Goal: Find specific page/section: Find specific page/section

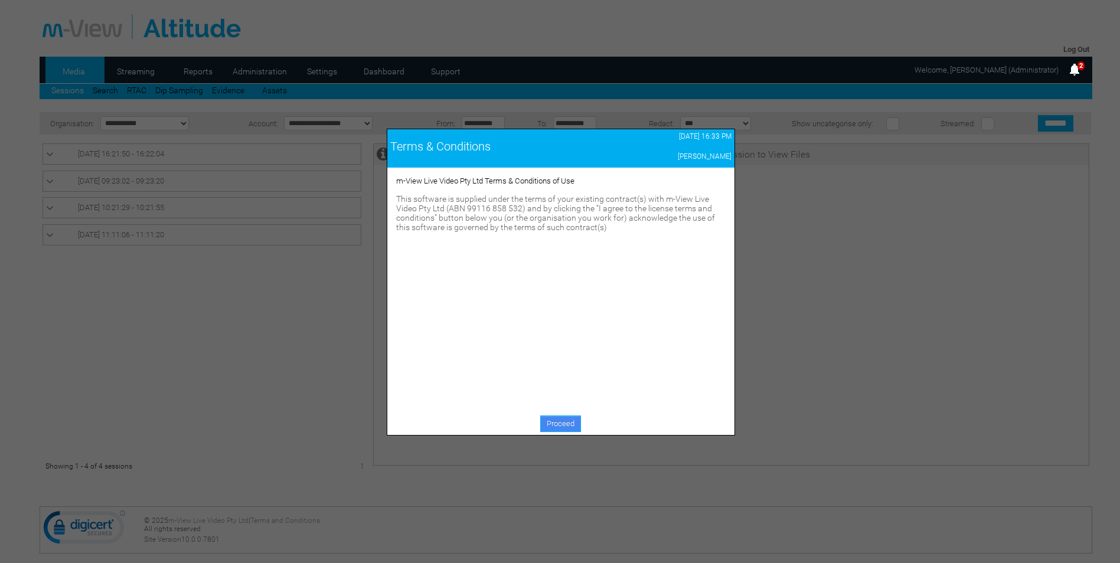
click at [547, 424] on link "Proceed" at bounding box center [560, 424] width 41 height 17
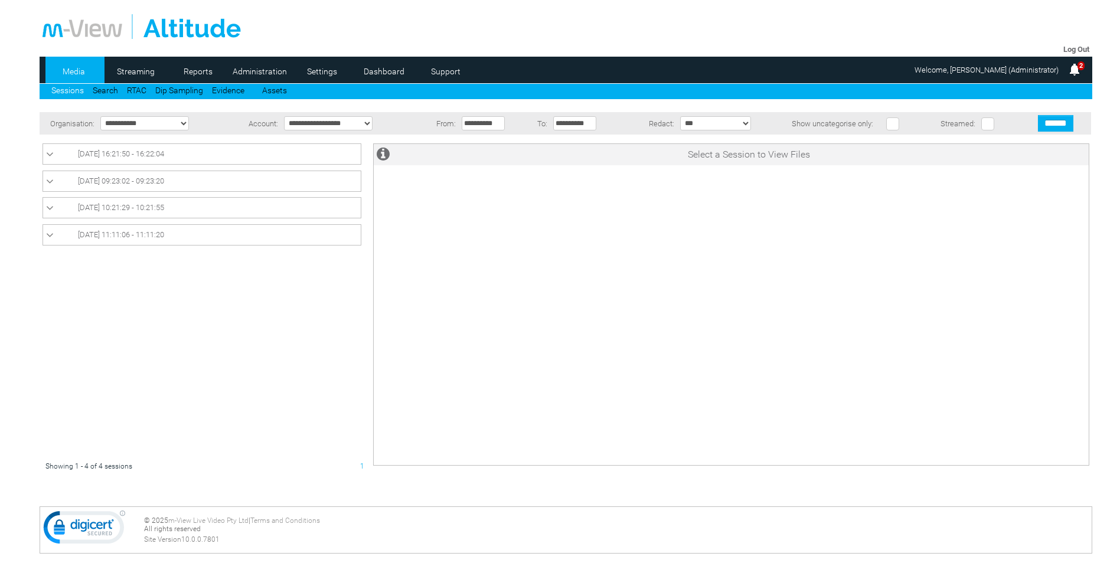
click at [51, 155] on icon at bounding box center [50, 155] width 8 height 12
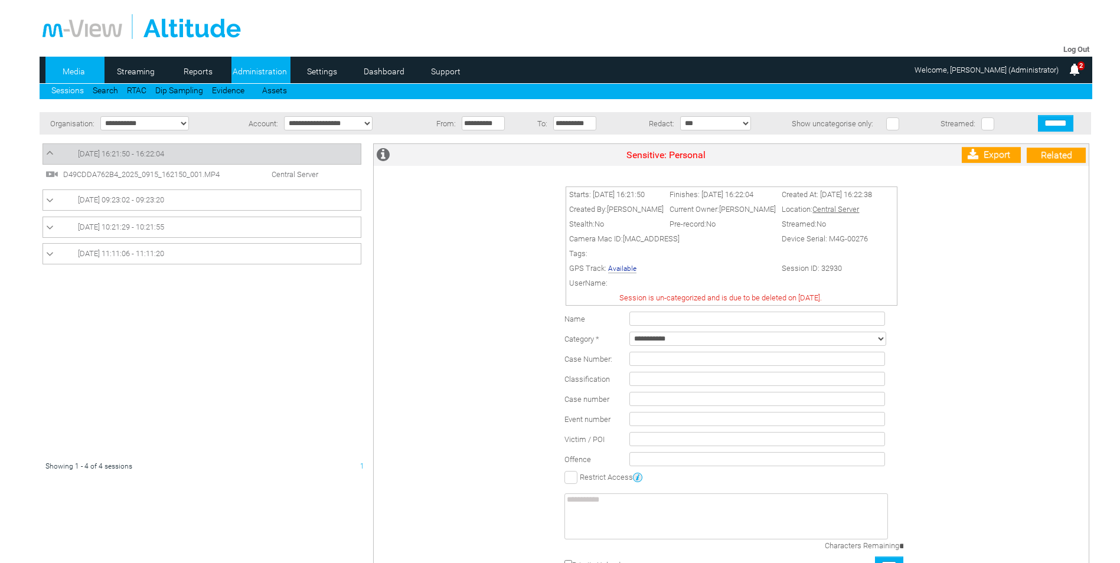
click at [270, 67] on link "Administration" at bounding box center [259, 72] width 57 height 18
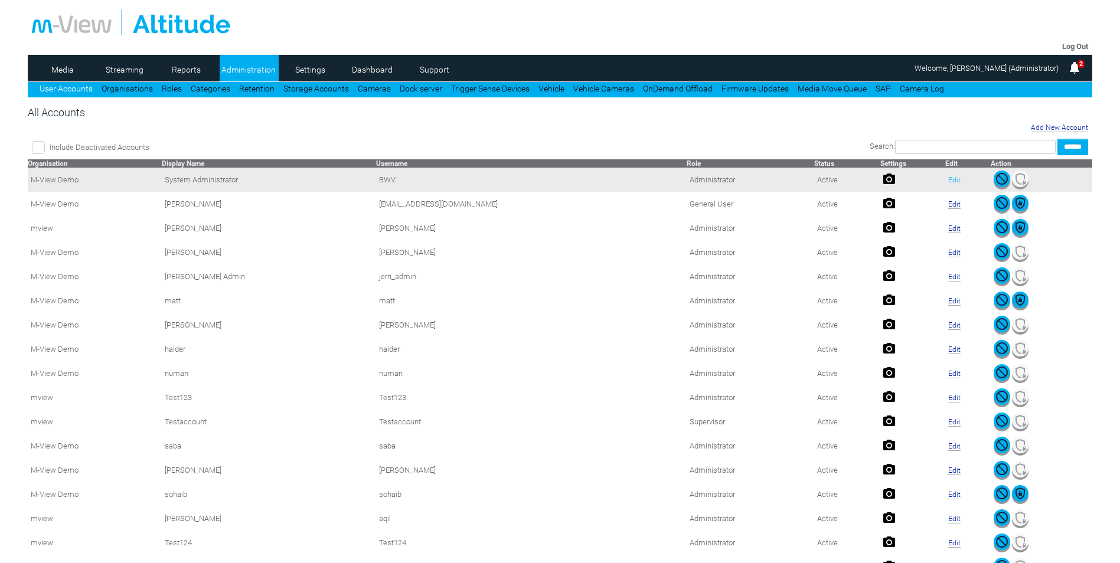
click at [948, 182] on link "Edit" at bounding box center [954, 180] width 12 height 8
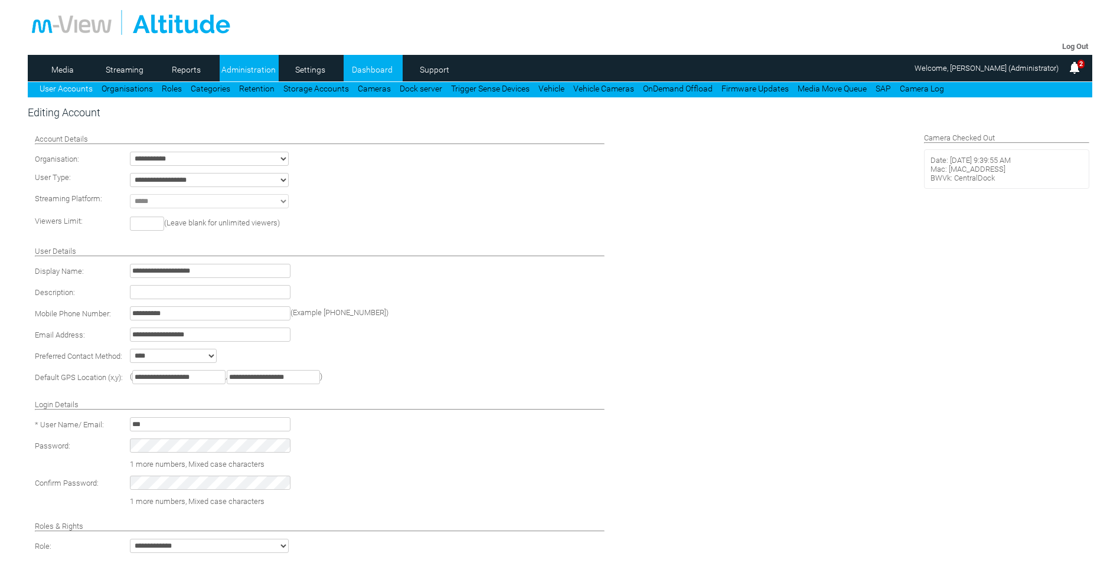
click at [369, 67] on link "Dashboard" at bounding box center [372, 70] width 57 height 18
